Goal: Information Seeking & Learning: Understand process/instructions

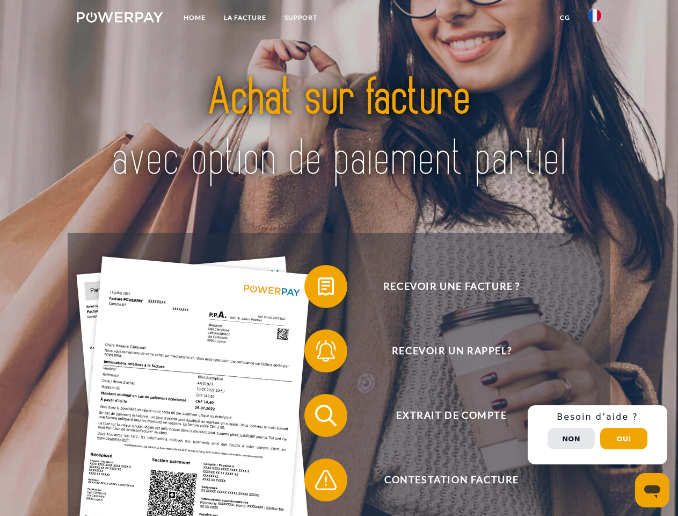
click at [120, 19] on img at bounding box center [120, 17] width 86 height 11
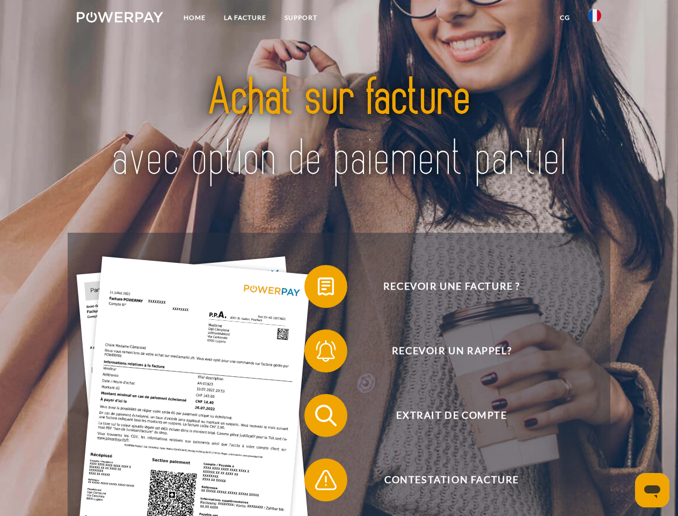
click at [595, 19] on img at bounding box center [595, 15] width 13 height 13
click at [565, 18] on link "CG" at bounding box center [565, 17] width 28 height 19
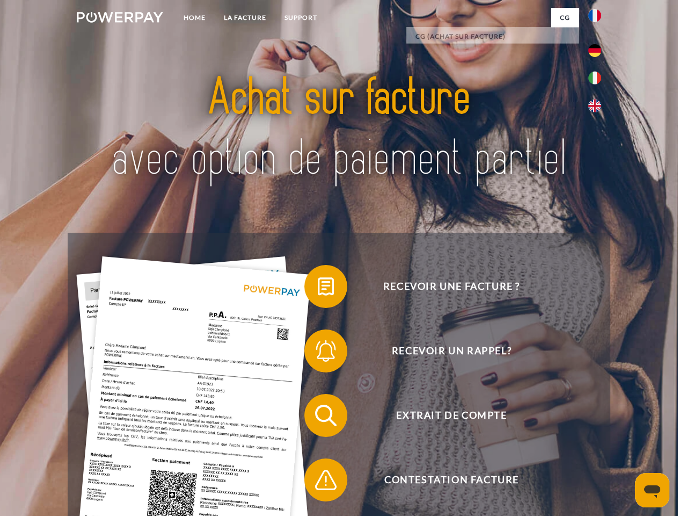
click at [318, 288] on span at bounding box center [310, 286] width 54 height 54
click at [318, 353] on span at bounding box center [310, 351] width 54 height 54
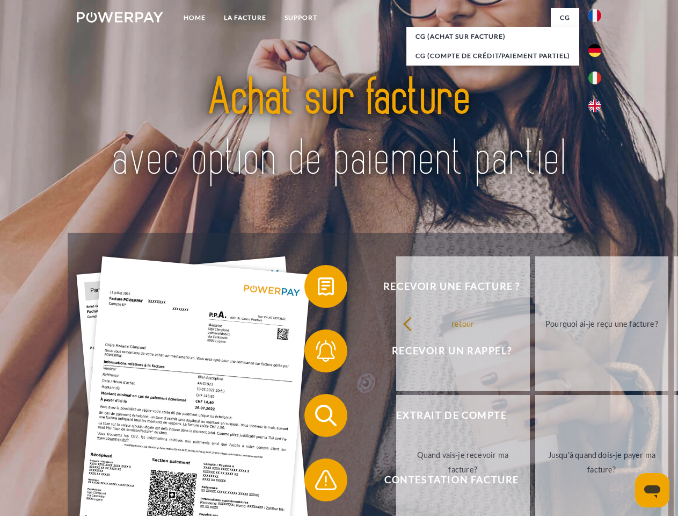
click at [535, 417] on link "Jusqu'à quand dois-je payer ma facture?" at bounding box center [602, 462] width 134 height 134
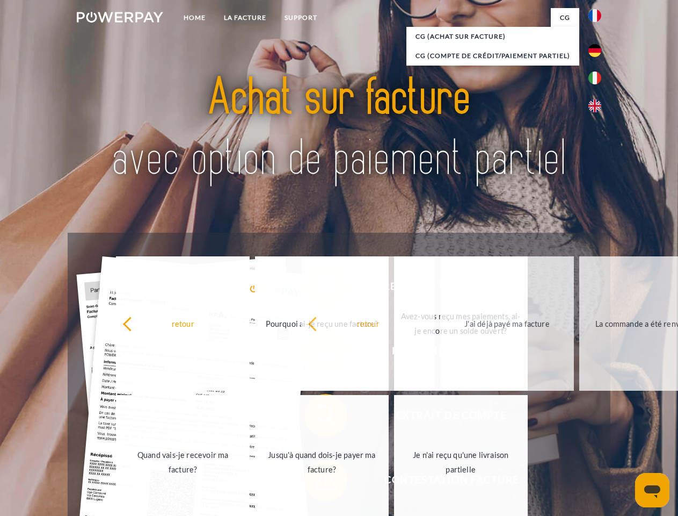
click at [318, 482] on span at bounding box center [310, 480] width 54 height 54
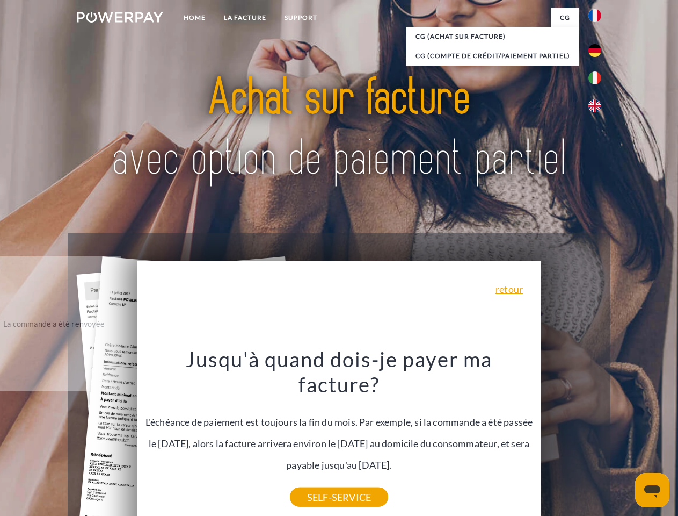
click at [598, 435] on div "Recevoir une facture ? Recevoir un rappel? Extrait de compte retour" at bounding box center [339, 448] width 542 height 430
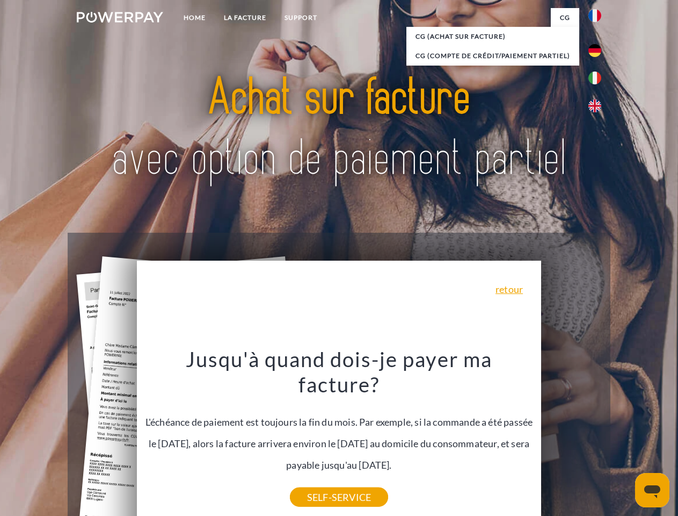
click at [571, 437] on span "Extrait de compte" at bounding box center [451, 415] width 263 height 43
click at [624, 438] on header "Home LA FACTURE Support" at bounding box center [339, 371] width 678 height 742
